Goal: Complete application form: Complete application form

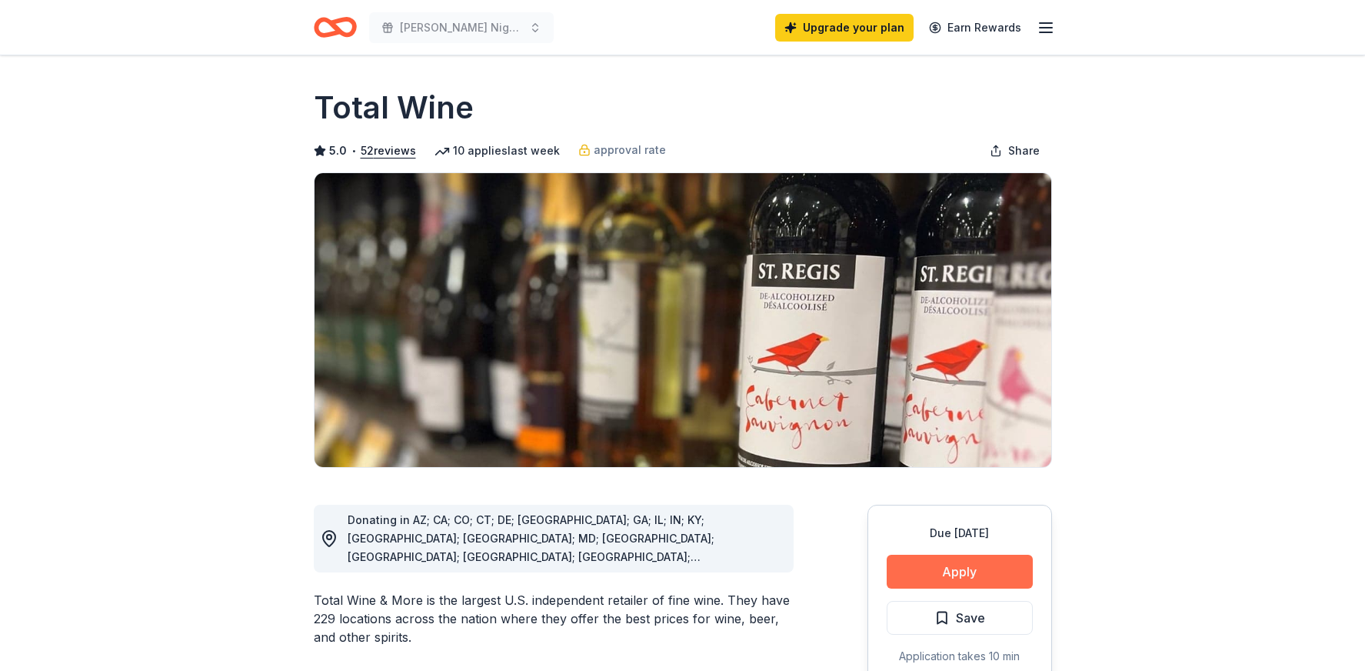
click at [966, 571] on button "Apply" at bounding box center [960, 572] width 146 height 34
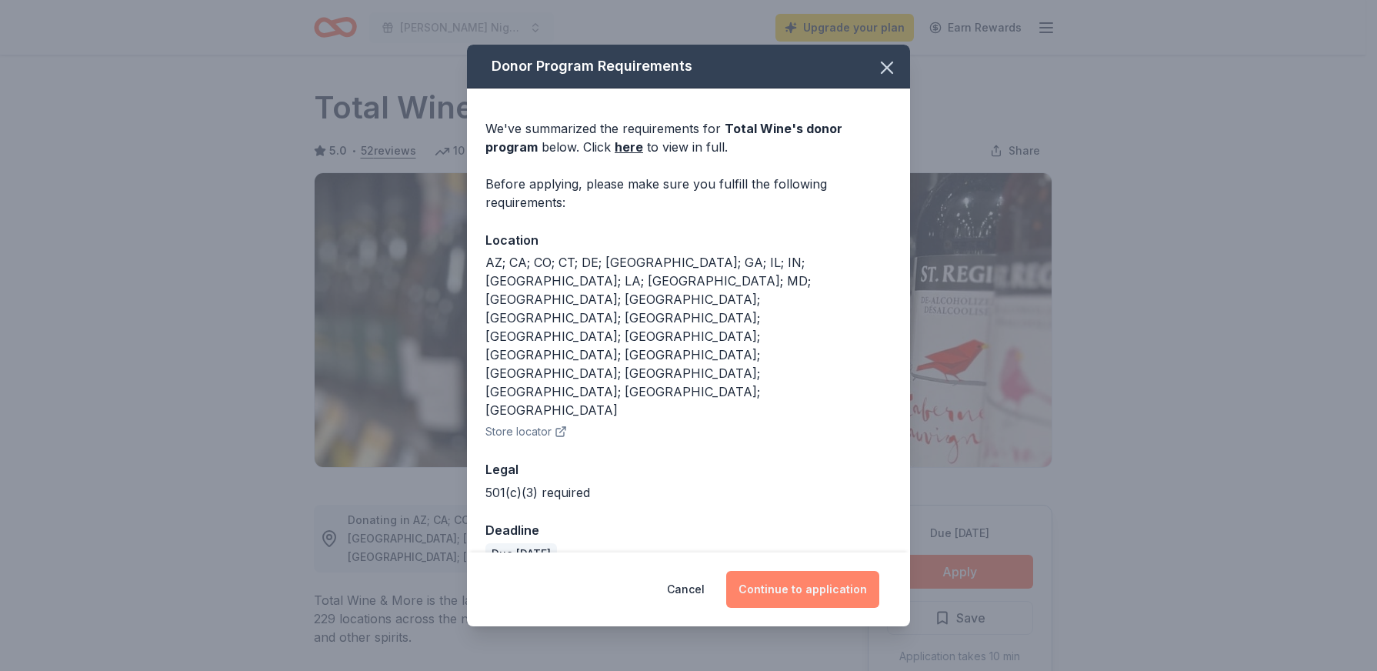
click at [836, 571] on button "Continue to application" at bounding box center [802, 589] width 153 height 37
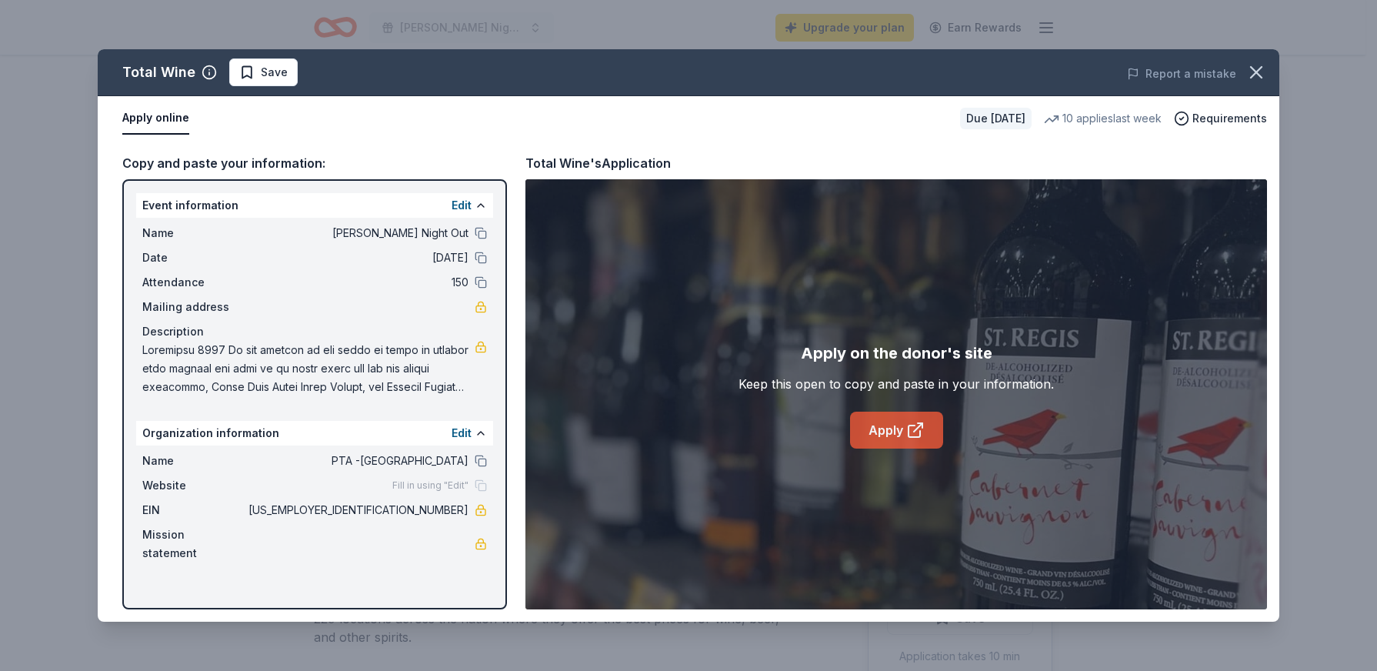
click at [897, 430] on link "Apply" at bounding box center [896, 430] width 93 height 37
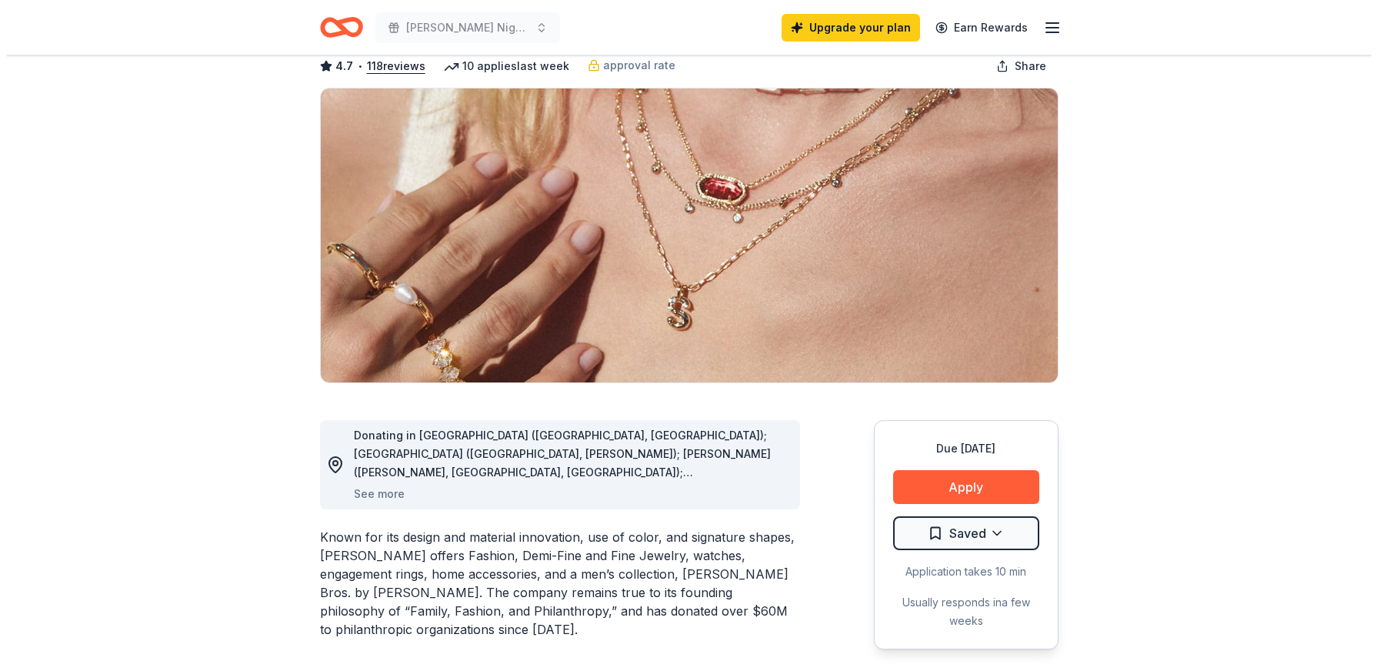
scroll to position [231, 0]
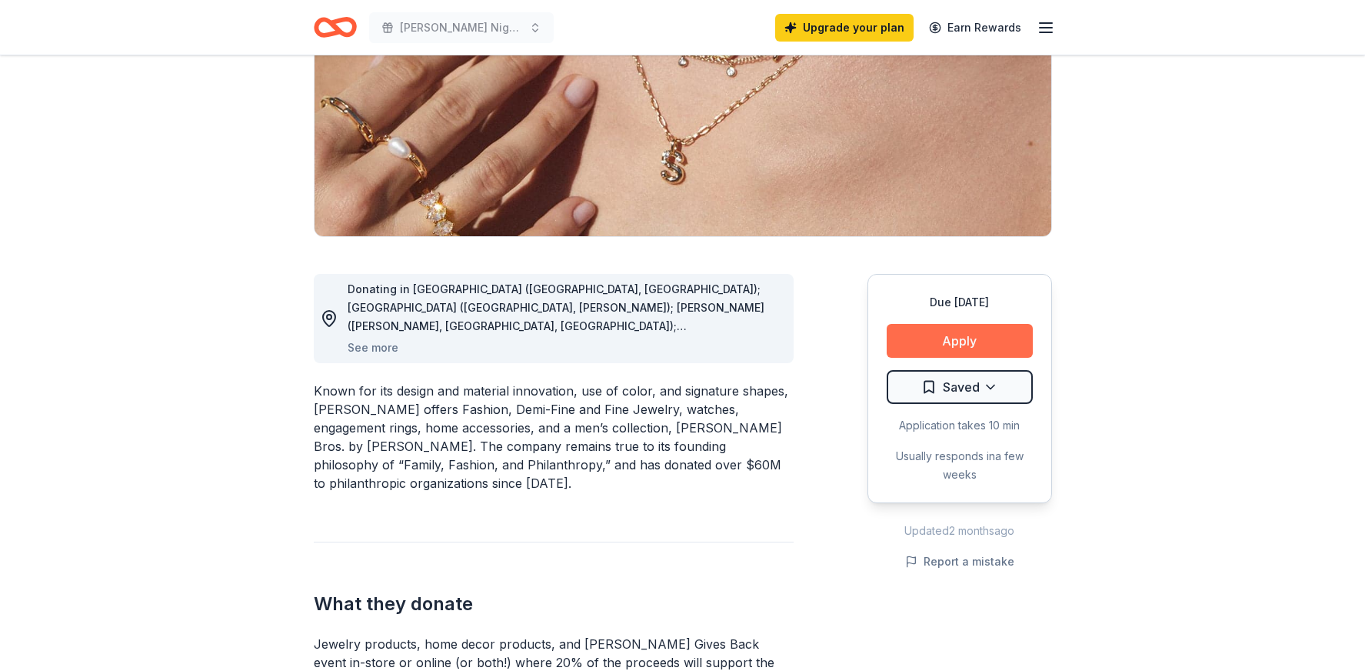
click at [982, 338] on button "Apply" at bounding box center [960, 341] width 146 height 34
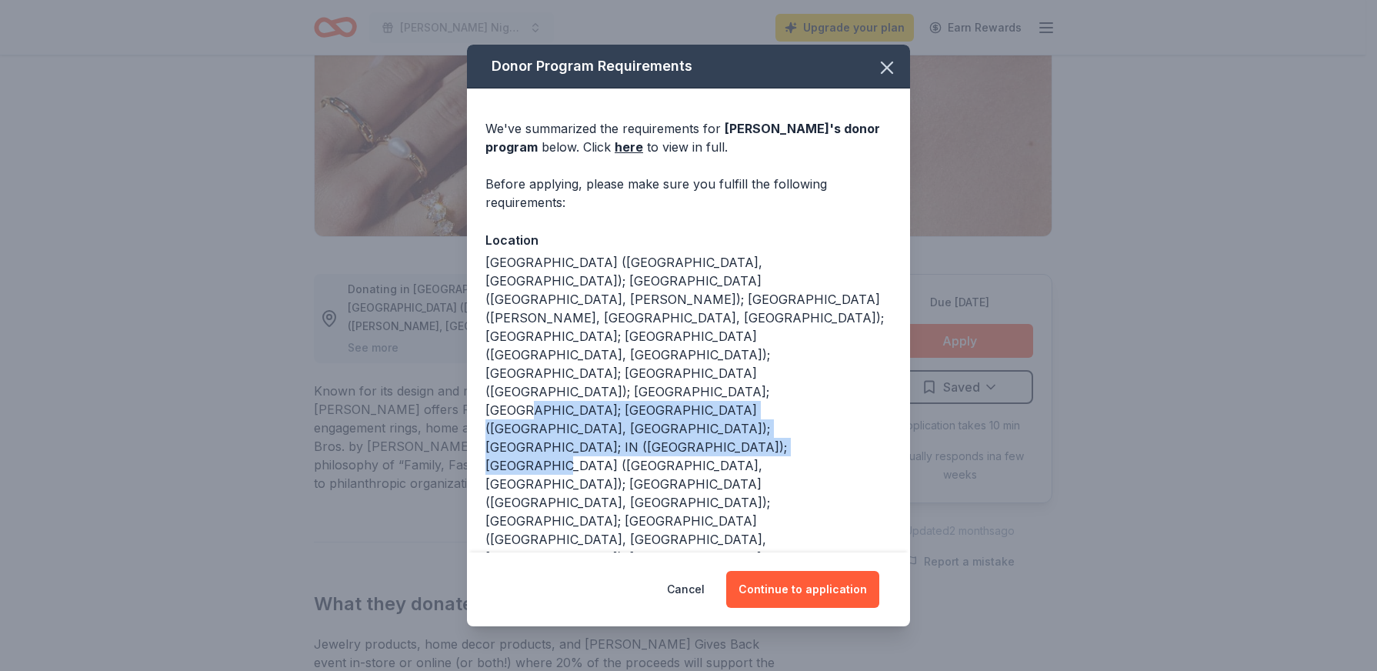
drag, startPoint x: 621, startPoint y: 364, endPoint x: 660, endPoint y: 391, distance: 47.6
click at [660, 391] on div "[GEOGRAPHIC_DATA] ([GEOGRAPHIC_DATA], [GEOGRAPHIC_DATA]); [GEOGRAPHIC_DATA] ([G…" at bounding box center [688, 539] width 406 height 572
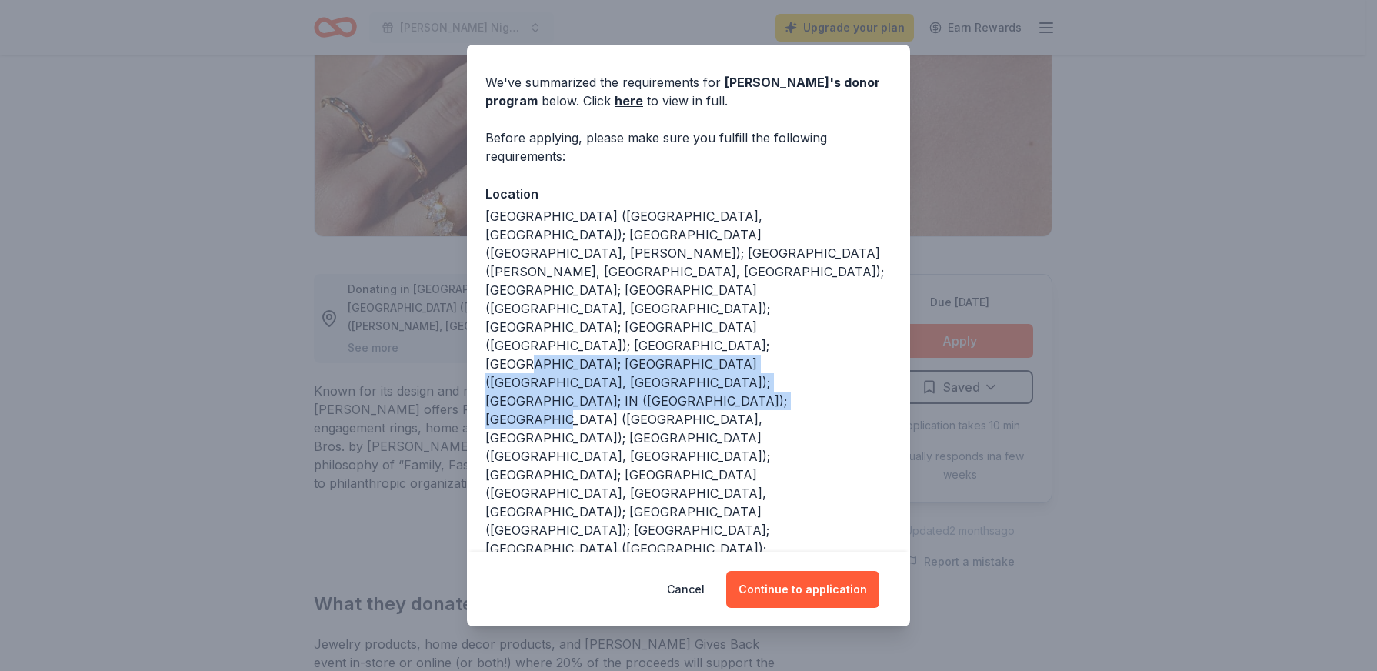
scroll to position [92, 0]
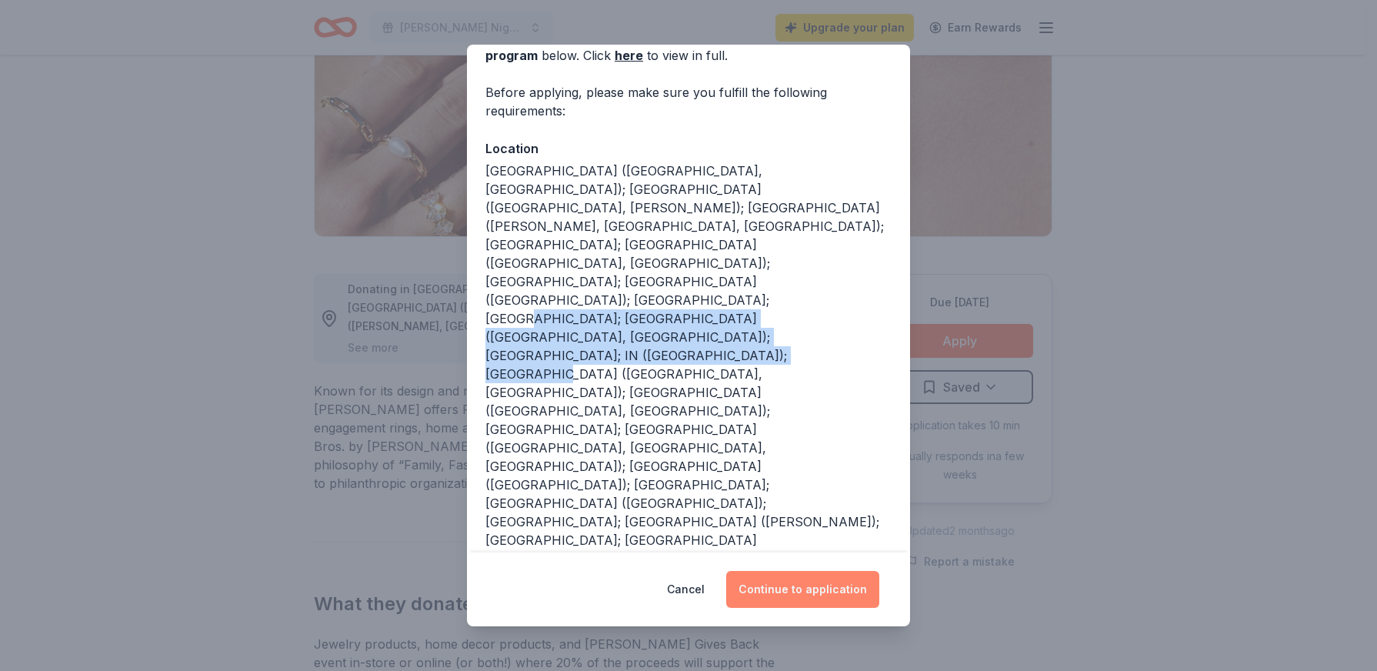
click at [806, 591] on button "Continue to application" at bounding box center [802, 589] width 153 height 37
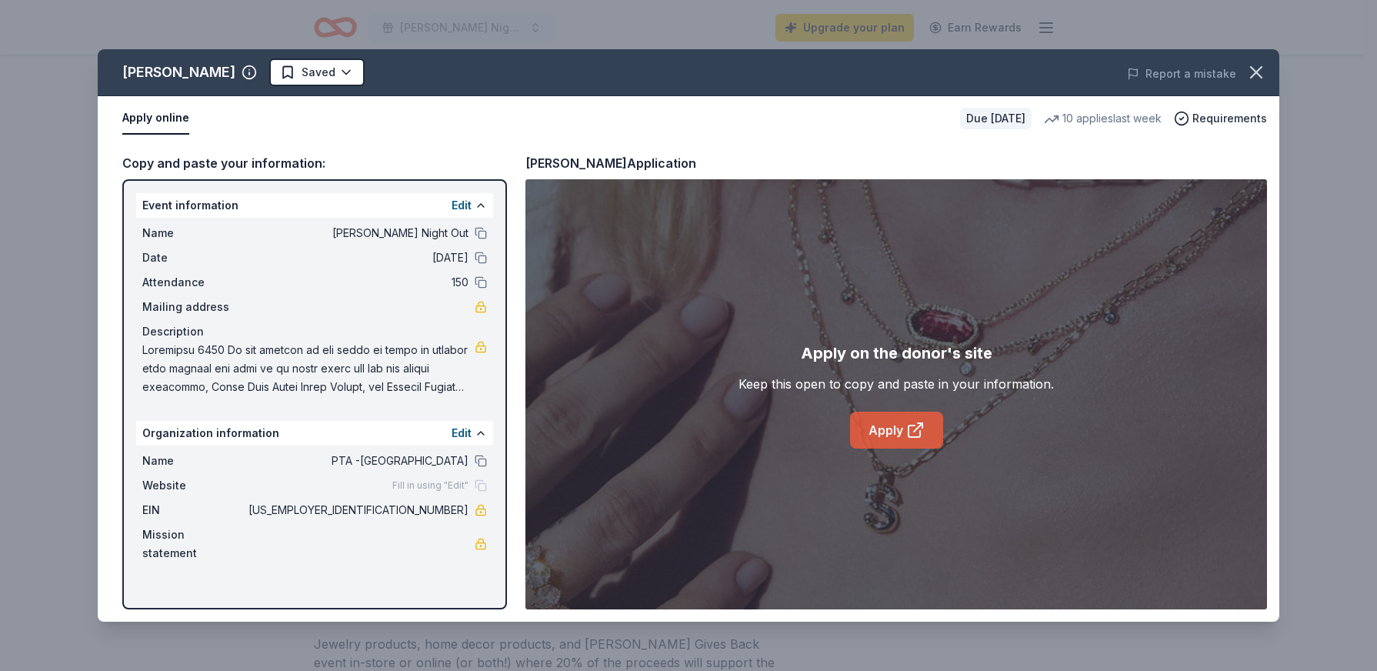
click at [852, 424] on link "Apply" at bounding box center [896, 430] width 93 height 37
click at [868, 428] on link "Apply" at bounding box center [896, 430] width 93 height 37
